Goal: Use online tool/utility: Use online tool/utility

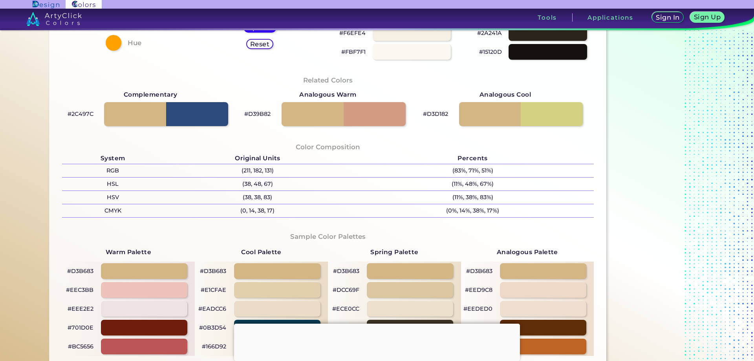
scroll to position [275, 0]
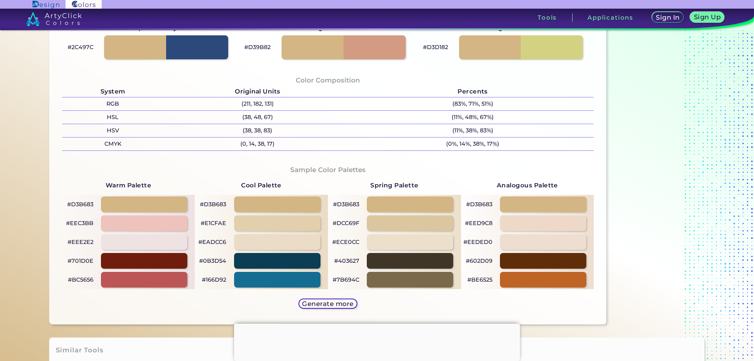
click at [472, 223] on p "#EED9C8" at bounding box center [478, 222] width 27 height 9
click at [472, 223] on p "#EED9C8 copied" at bounding box center [478, 222] width 27 height 9
click at [472, 223] on p "#EED9C8 copied copied" at bounding box center [478, 222] width 27 height 9
copy p "EED9C8"
click at [472, 223] on p "#EED9C8 copied copied" at bounding box center [478, 222] width 27 height 9
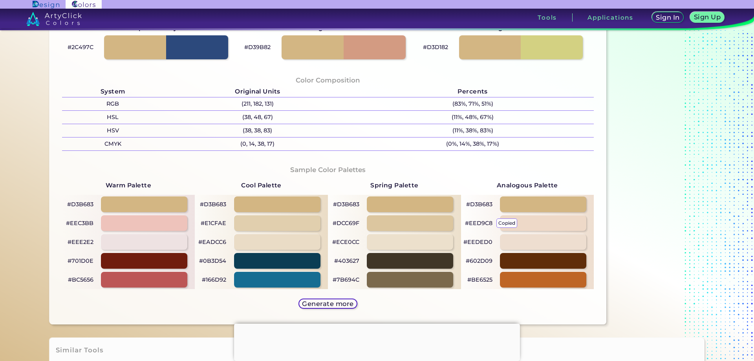
click at [474, 222] on p "#EED9C8 copied" at bounding box center [478, 222] width 27 height 9
copy p "#"
click at [474, 222] on p "#EED9C8 copied copied" at bounding box center [478, 222] width 27 height 9
copy p "#EED9C8"
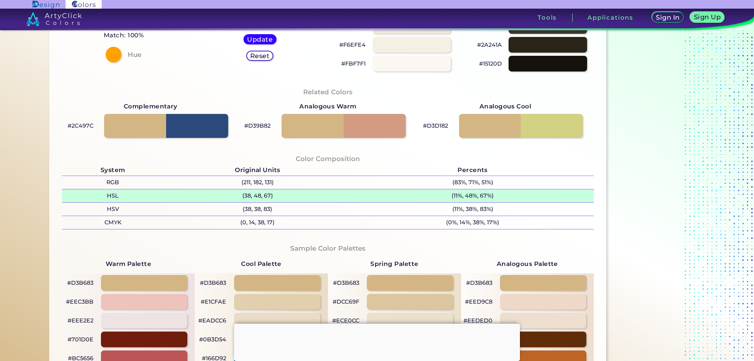
scroll to position [353, 0]
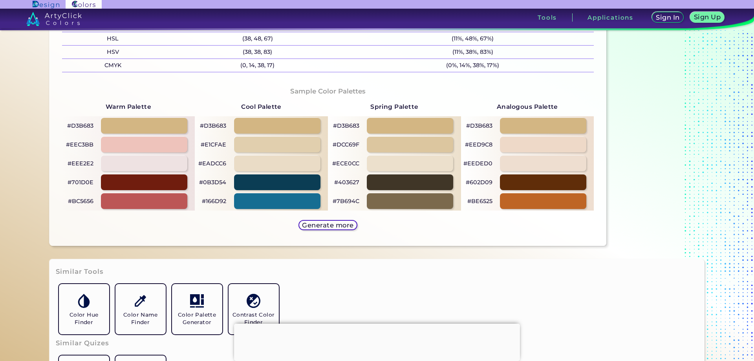
click at [480, 163] on p "#EEDED0" at bounding box center [477, 163] width 29 height 9
click at [480, 163] on p "#EEDED0 copied" at bounding box center [477, 163] width 29 height 9
copy p "EEDED0 copied"
click at [501, 162] on p "copied" at bounding box center [505, 163] width 21 height 9
click at [505, 164] on div at bounding box center [543, 163] width 86 height 16
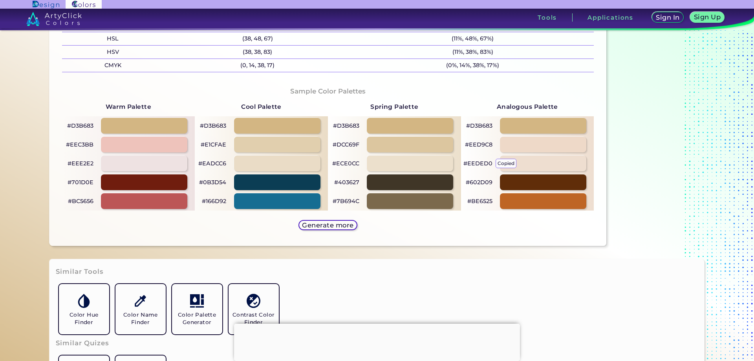
type input "#eeded0"
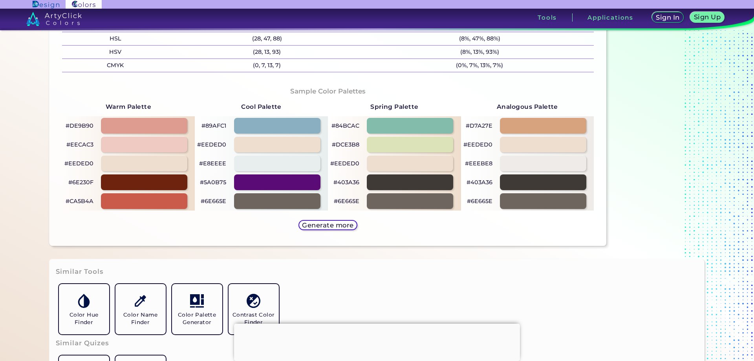
scroll to position [236, 0]
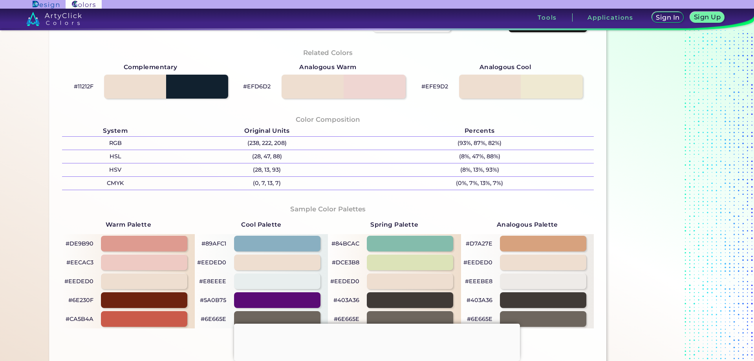
click at [491, 281] on div "#EEEBE8" at bounding box center [527, 281] width 133 height 19
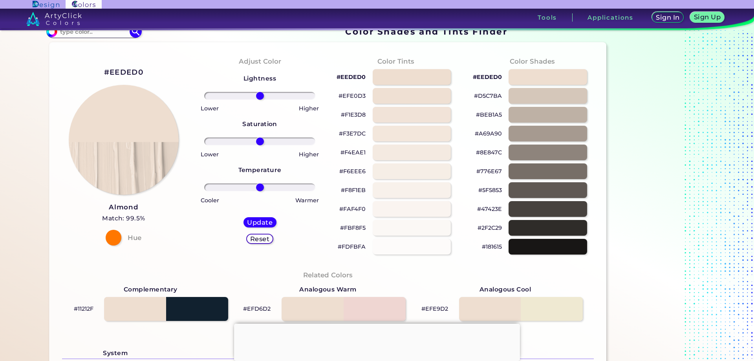
scroll to position [0, 0]
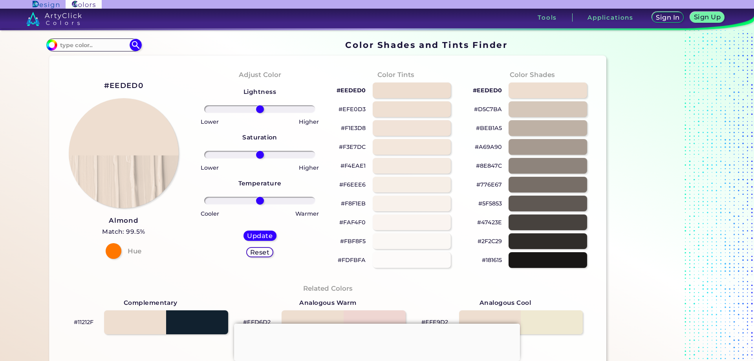
click at [354, 146] on p "#F3E7DC" at bounding box center [352, 146] width 27 height 9
click at [354, 146] on p "#F3E7DC copied" at bounding box center [352, 146] width 27 height 9
copy p "#"
